Goal: Check status

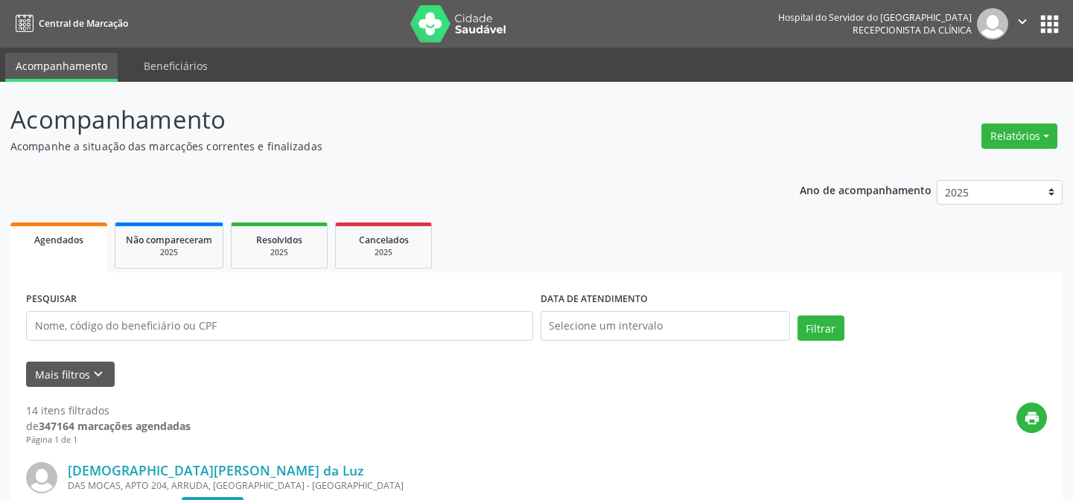
scroll to position [106, 0]
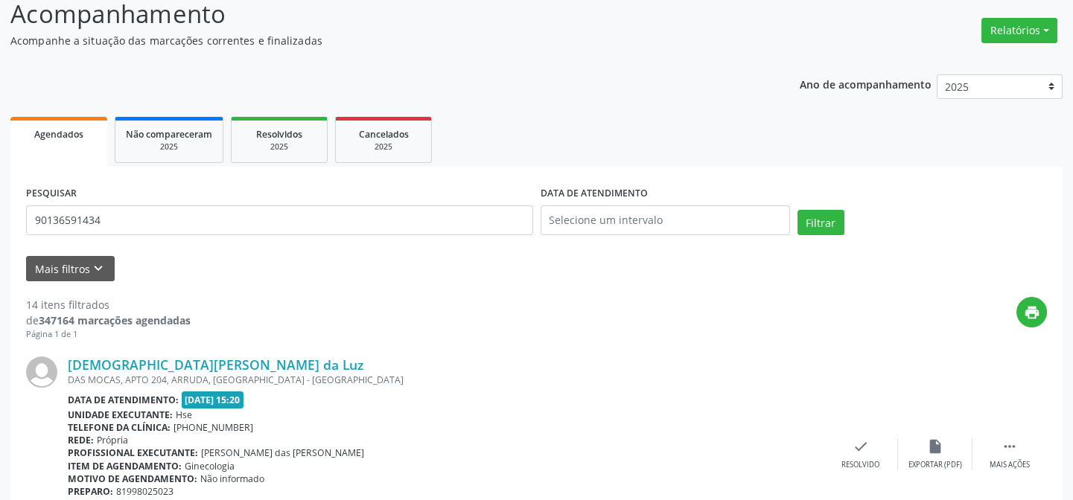
click at [797, 210] on button "Filtrar" at bounding box center [820, 222] width 47 height 25
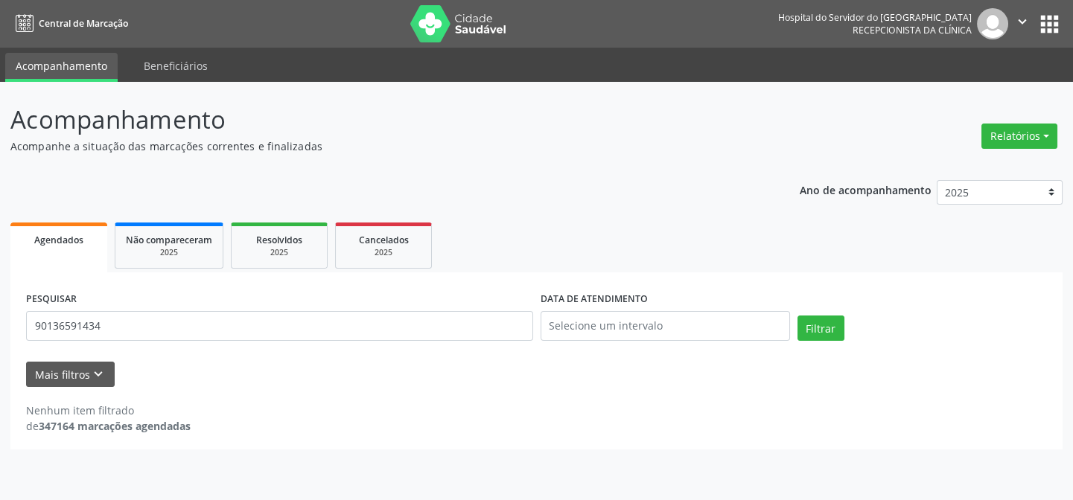
scroll to position [0, 0]
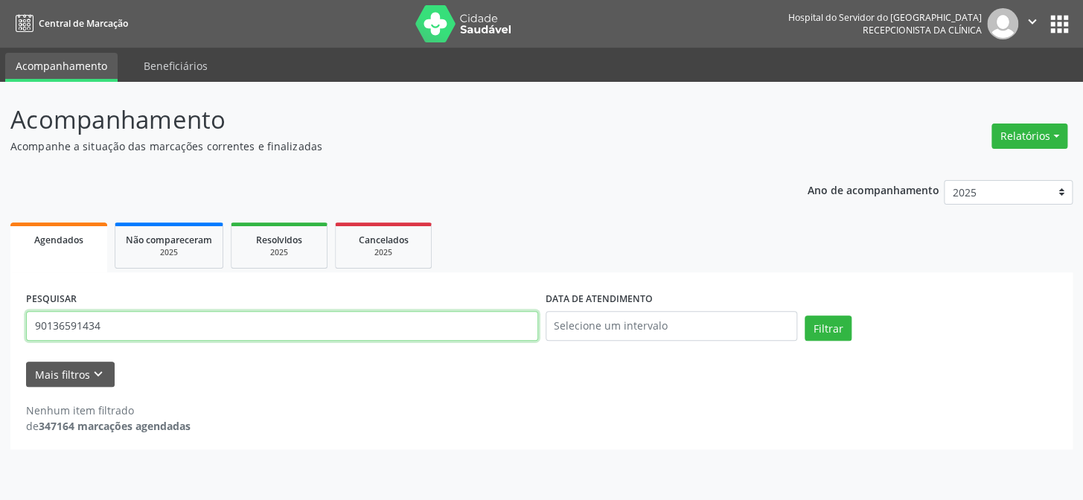
click at [111, 329] on input "90136591434" at bounding box center [282, 326] width 512 height 30
type input "9"
click at [805, 316] on button "Filtrar" at bounding box center [828, 328] width 47 height 25
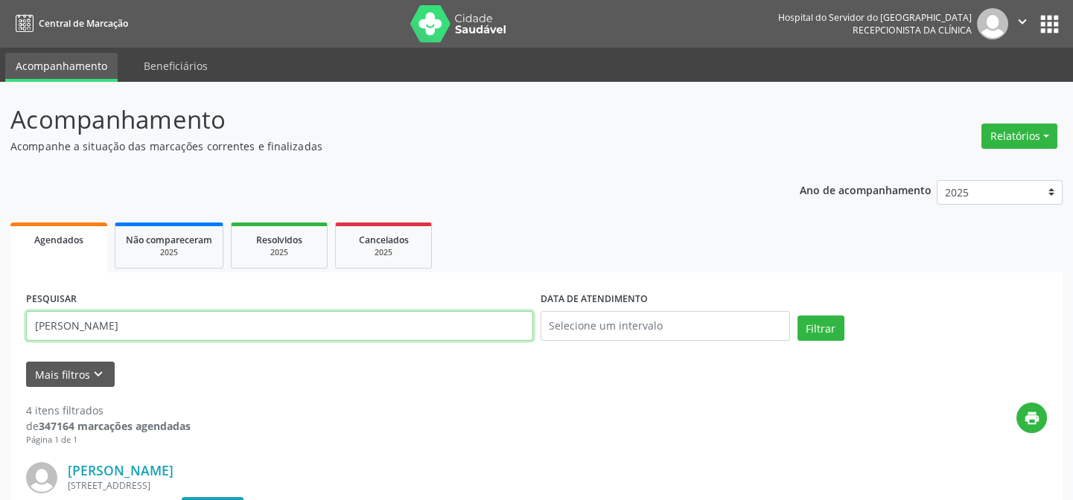
click at [150, 328] on input "[PERSON_NAME]" at bounding box center [279, 326] width 507 height 30
type input "j"
click at [60, 325] on input "text" at bounding box center [279, 326] width 507 height 30
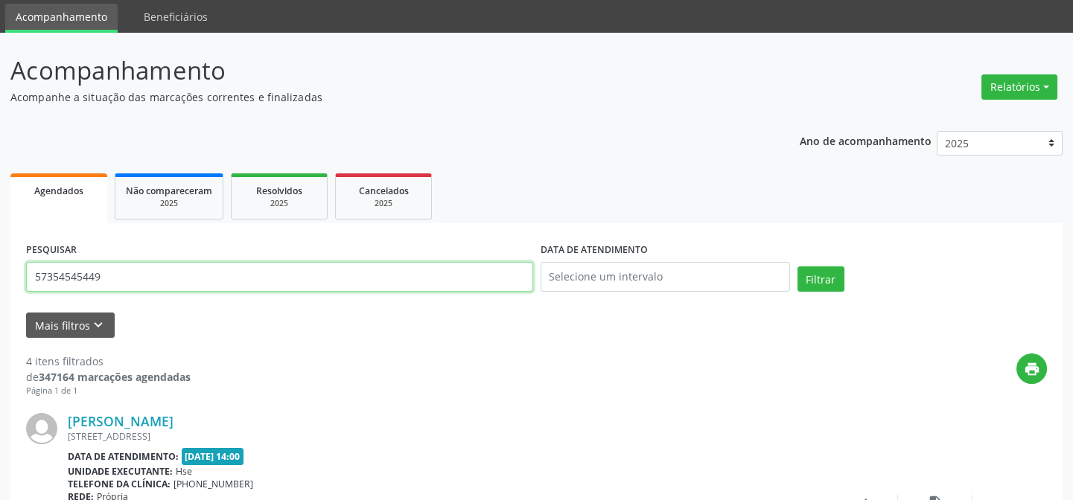
scroll to position [135, 0]
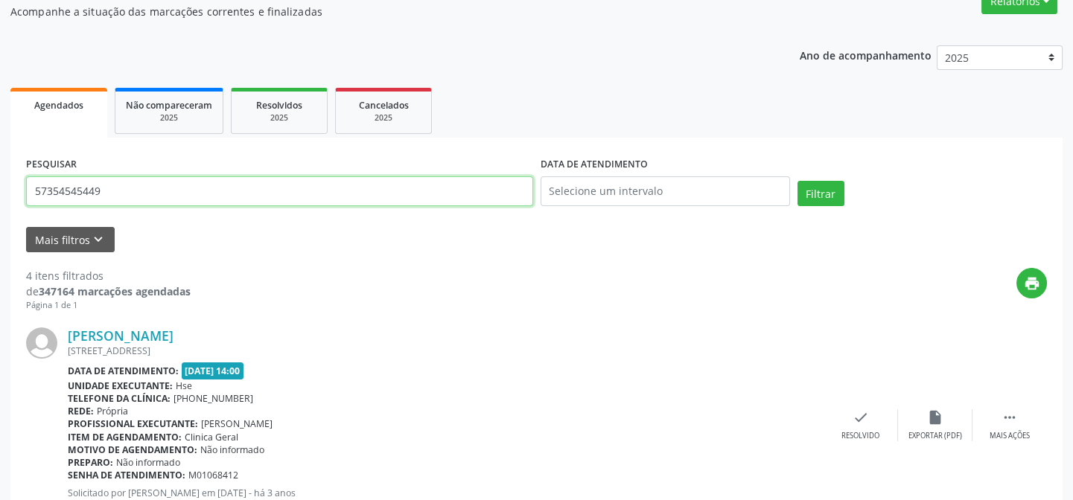
type input "57354545449"
click at [797, 181] on button "Filtrar" at bounding box center [820, 193] width 47 height 25
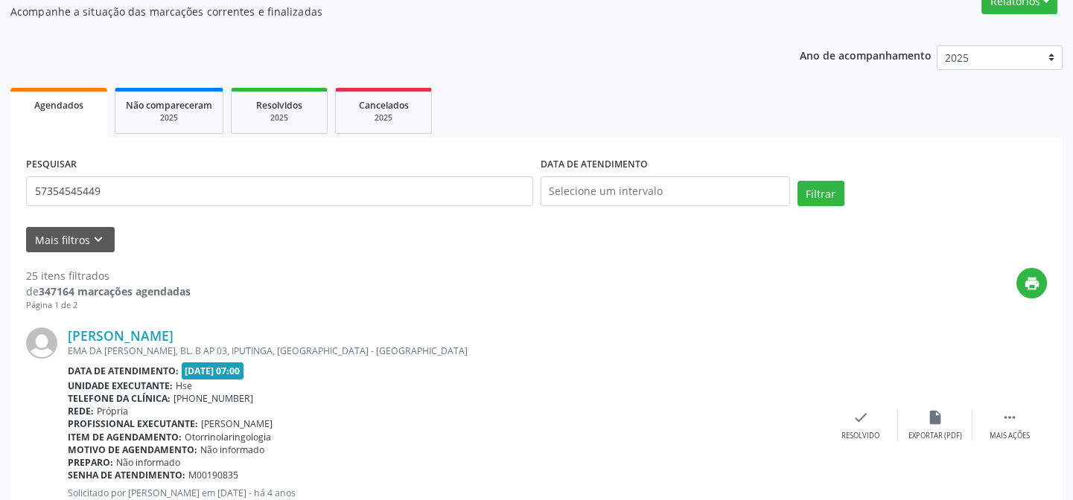
click at [112, 317] on div "[PERSON_NAME] [PERSON_NAME], BL. B AP 03, IPUTINGA, [GEOGRAPHIC_DATA] - [GEOGRA…" at bounding box center [536, 425] width 1021 height 227
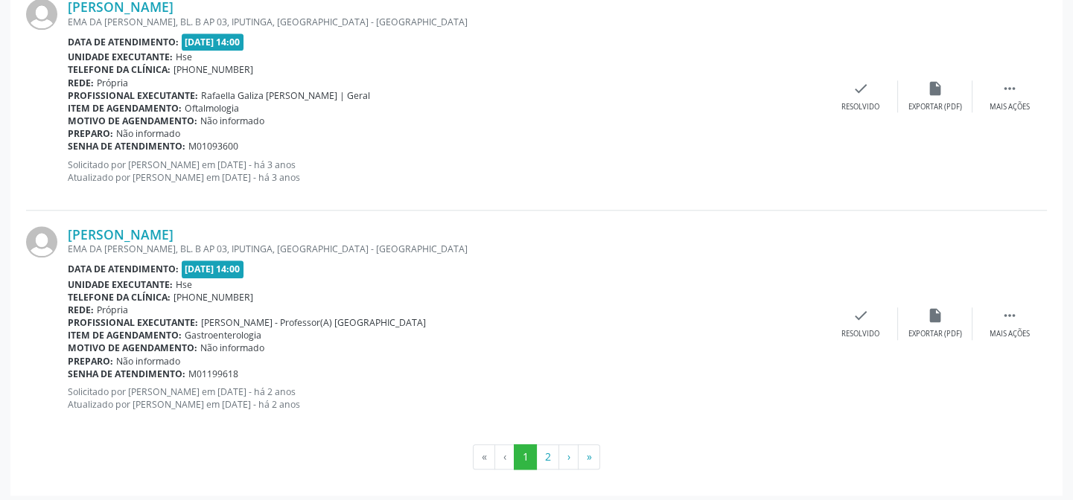
scroll to position [3421, 0]
click at [546, 452] on button "2" at bounding box center [547, 455] width 23 height 25
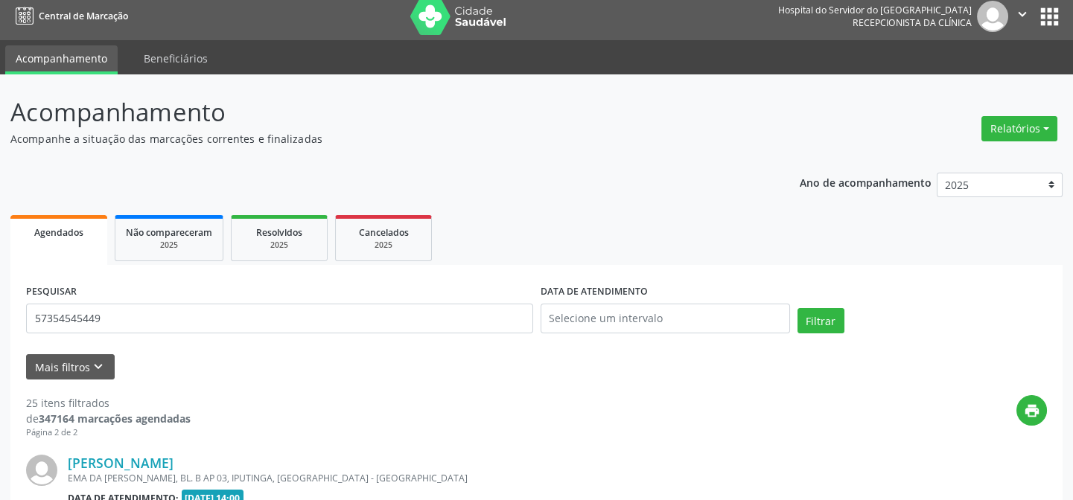
scroll to position [2285, 0]
